Goal: Transaction & Acquisition: Obtain resource

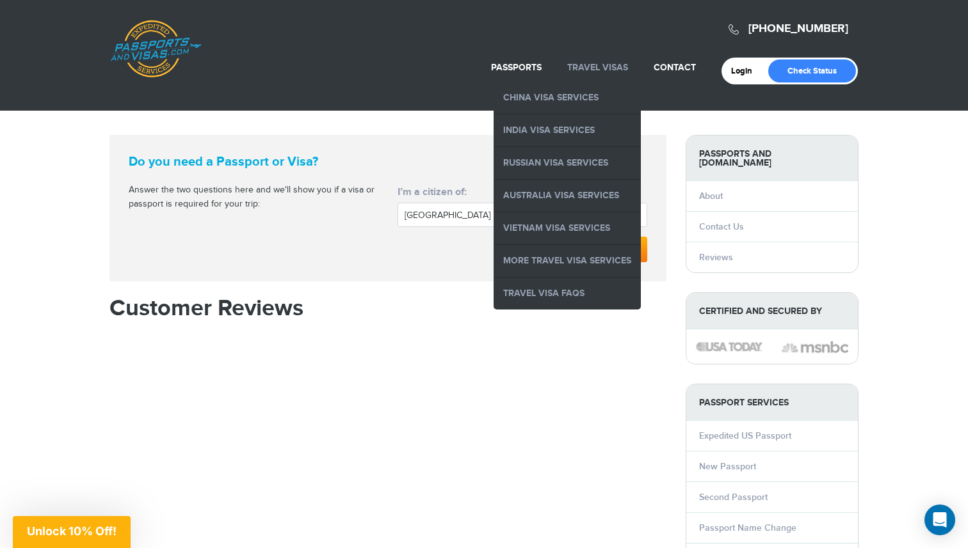
click at [596, 72] on link "Travel Visas" at bounding box center [597, 67] width 61 height 11
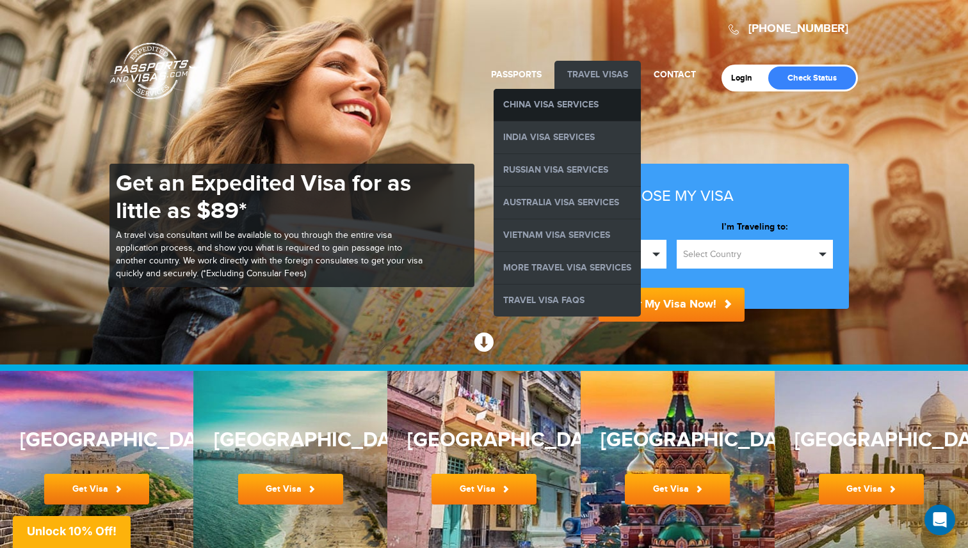
click at [564, 104] on link "China Visa Services" at bounding box center [566, 105] width 147 height 32
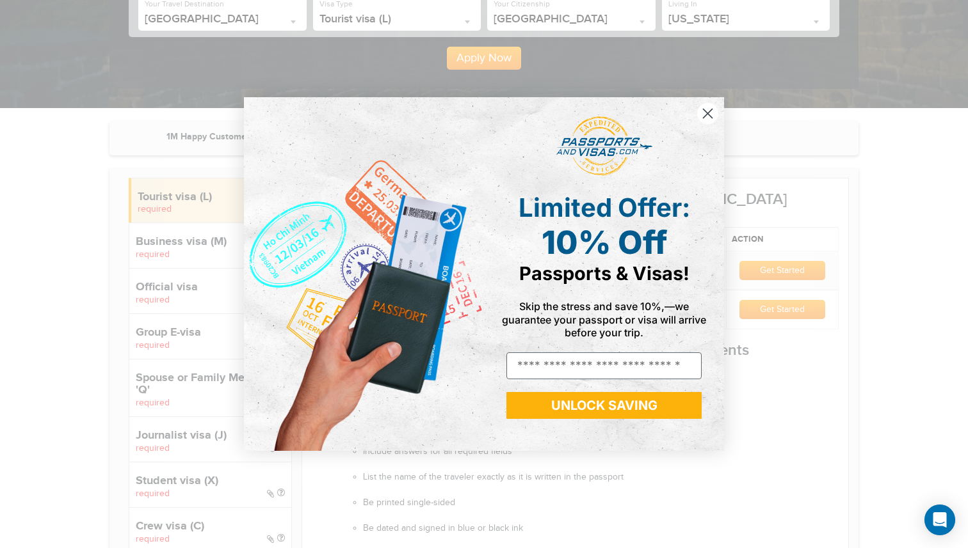
click at [703, 107] on circle "Close dialog" at bounding box center [707, 113] width 21 height 21
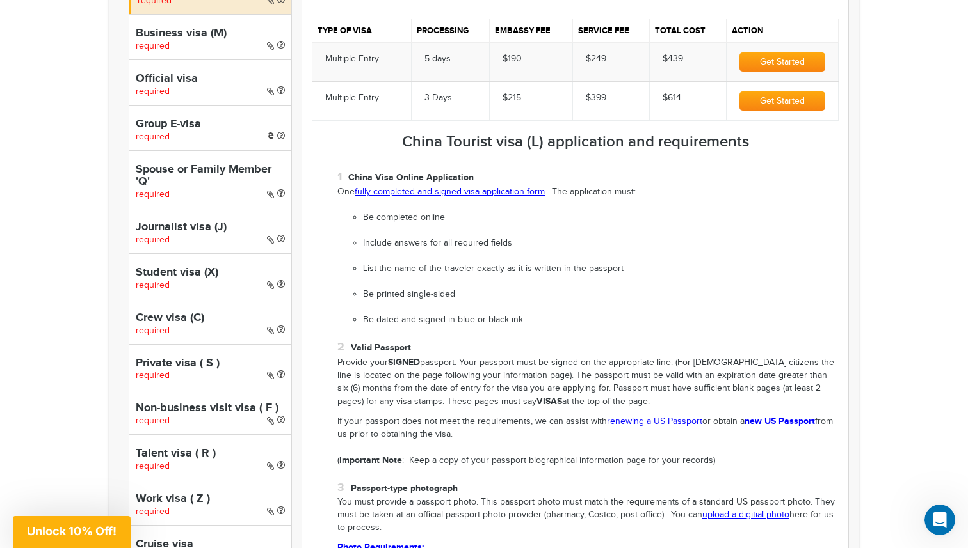
scroll to position [490, 0]
